Goal: Task Accomplishment & Management: Complete application form

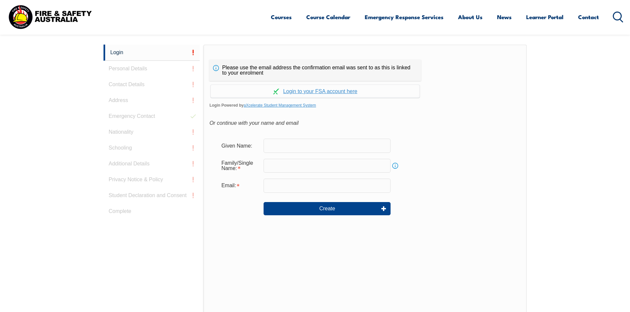
scroll to position [176, 0]
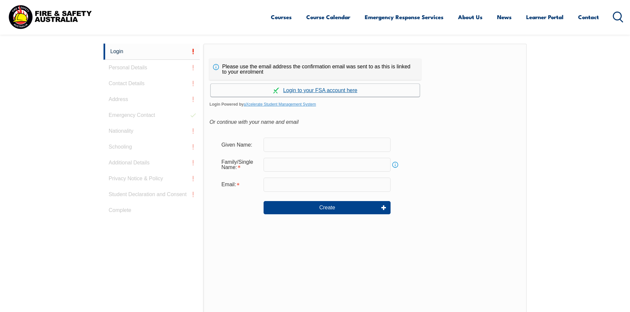
click at [319, 91] on link "Continue with aXcelerate" at bounding box center [315, 90] width 209 height 13
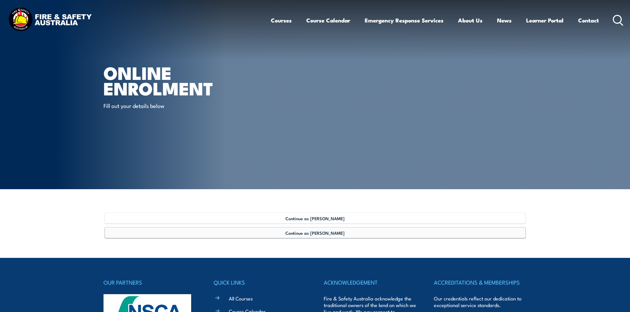
click at [319, 233] on span "Continue as Stephen TETLEY" at bounding box center [314, 232] width 59 height 5
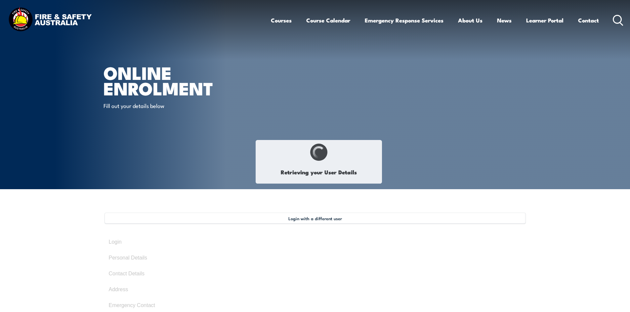
select select "Mr"
type input "Stephen"
type input "Steve"
type input "John"
type input "TETLEY"
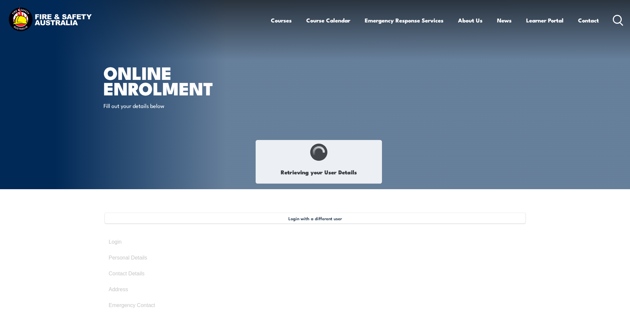
type input "April 8, 1961"
type input "VTJT7D6GWL"
select select "M"
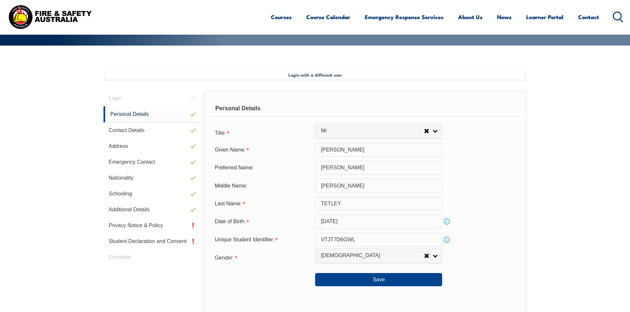
scroll to position [180, 0]
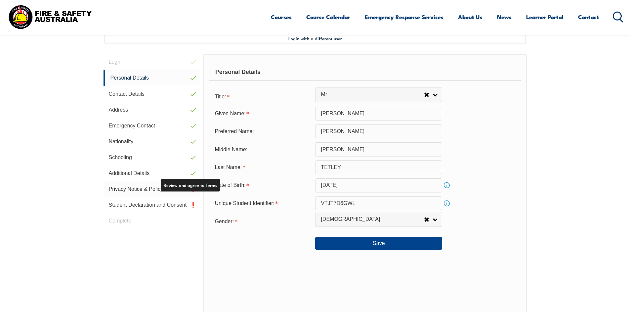
click at [145, 190] on link "Privacy Notice & Policy" at bounding box center [151, 189] width 97 height 16
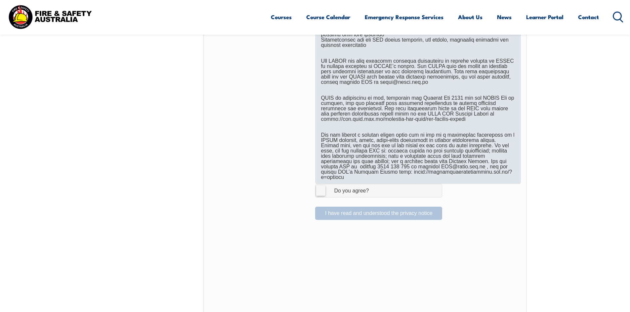
scroll to position [379, 0]
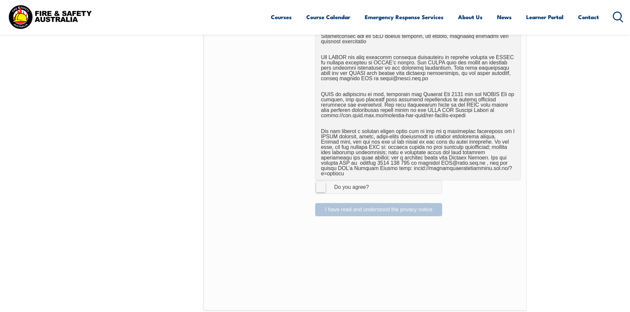
click at [319, 181] on label "I Agree Do you agree?" at bounding box center [378, 187] width 127 height 13
click at [374, 181] on input "I Agree Do you agree?" at bounding box center [379, 187] width 11 height 13
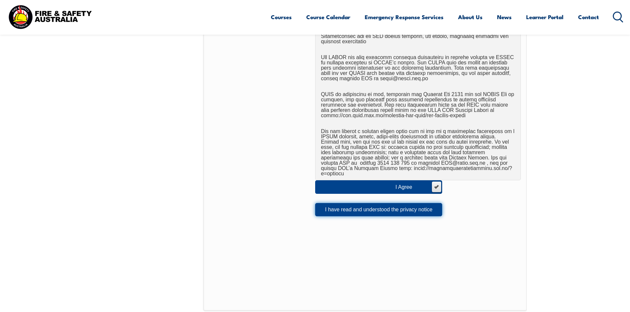
click at [367, 204] on button "I have read and understood the privacy notice" at bounding box center [378, 209] width 127 height 13
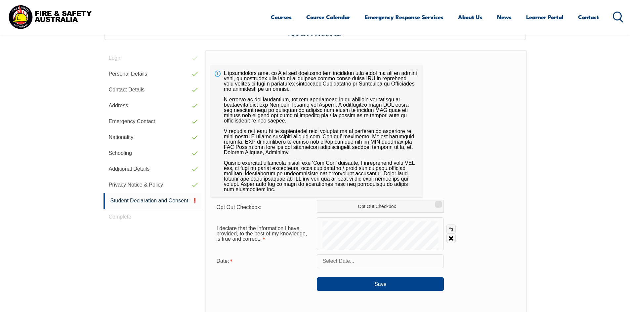
scroll to position [180, 0]
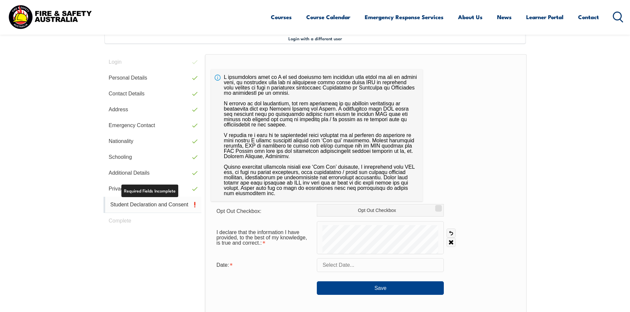
click at [145, 206] on link "Student Declaration and Consent" at bounding box center [152, 205] width 98 height 16
click at [355, 269] on input "text" at bounding box center [380, 266] width 127 height 14
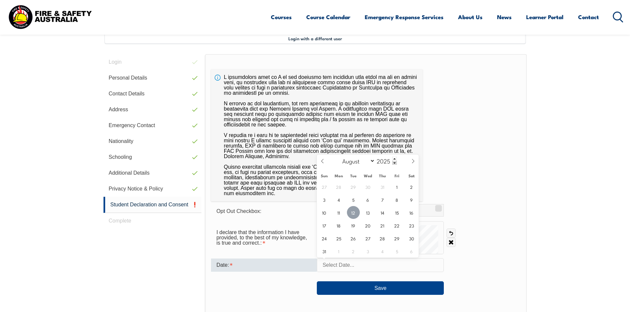
click at [353, 212] on span "12" at bounding box center [353, 212] width 13 height 13
type input "August 12, 2025"
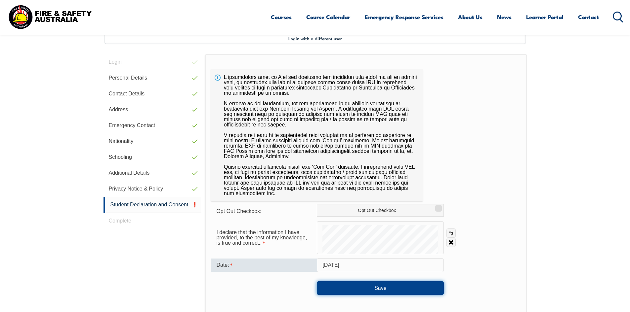
click at [384, 288] on button "Save" at bounding box center [380, 288] width 127 height 13
